Goal: Find specific page/section: Find specific page/section

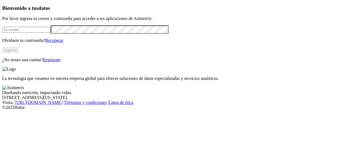
type input "[PERSON_NAME][EMAIL_ADDRESS][PERSON_NAME][DOMAIN_NAME]"
click at [19, 53] on button "Ingresa" at bounding box center [10, 50] width 16 height 6
